Goal: Information Seeking & Learning: Learn about a topic

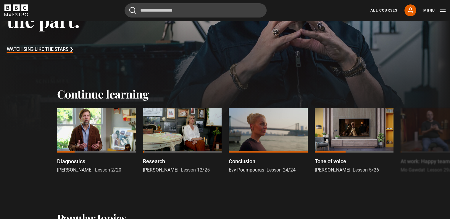
scroll to position [138, 0]
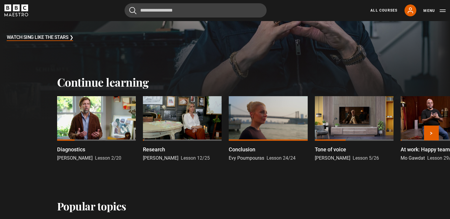
click at [103, 127] on div at bounding box center [96, 118] width 79 height 44
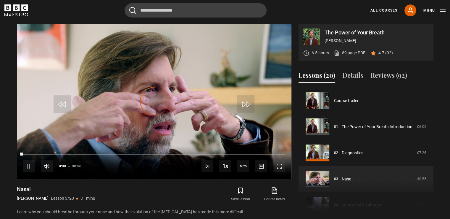
scroll to position [52, 0]
